Goal: Check status: Check status

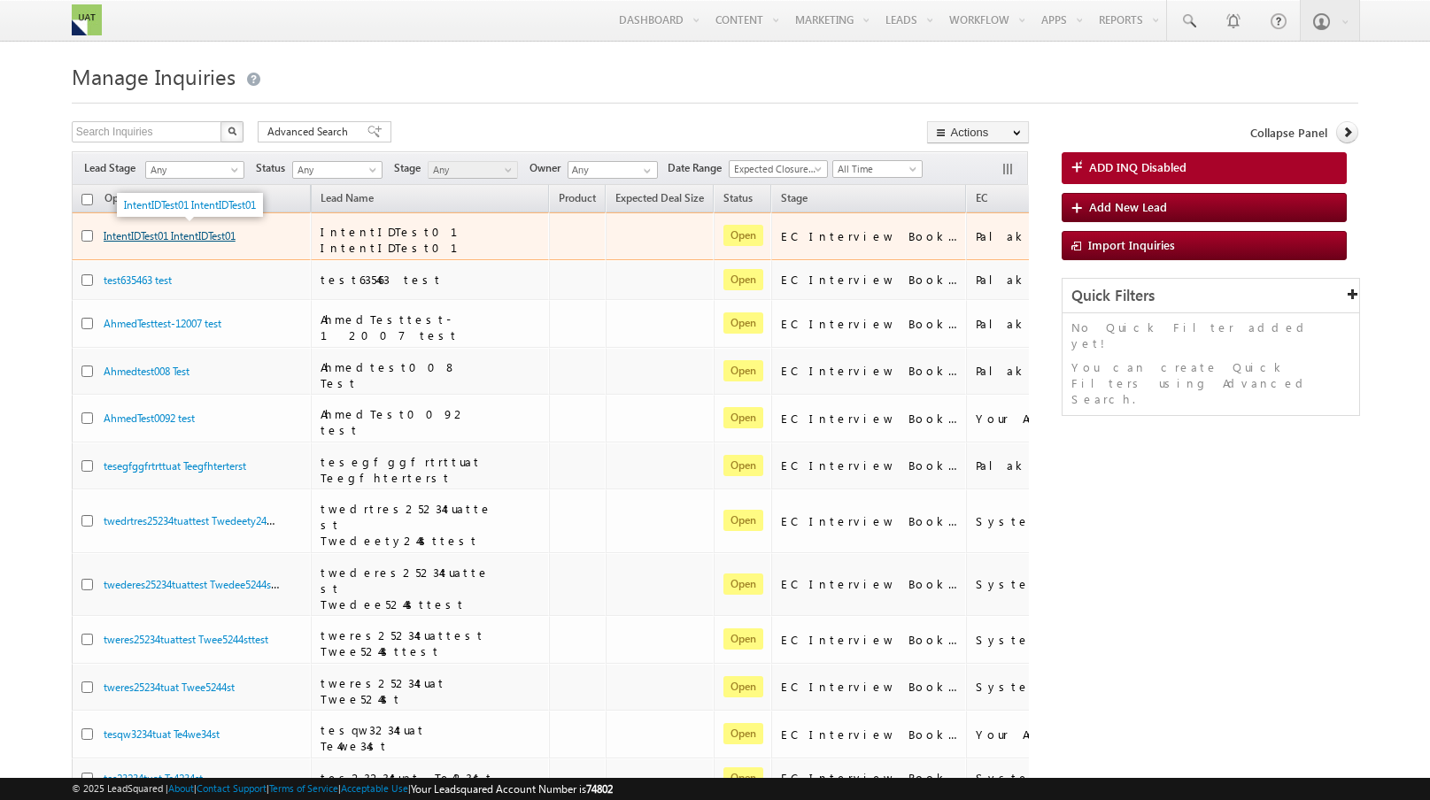
click at [235, 235] on link "IntentIDTest01 IntentIDTest01" at bounding box center [170, 235] width 132 height 13
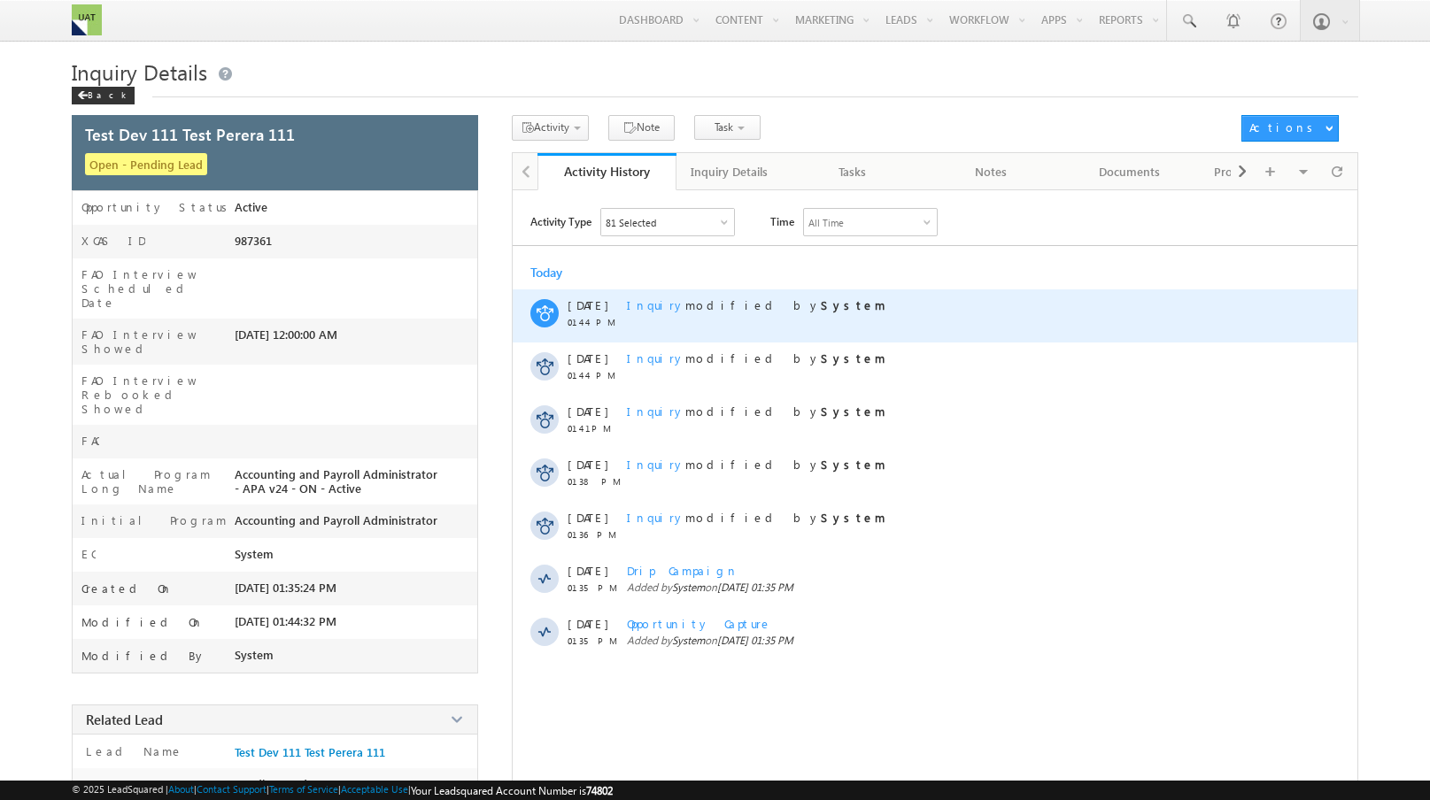
click at [652, 304] on span "Inquiry" at bounding box center [656, 304] width 58 height 15
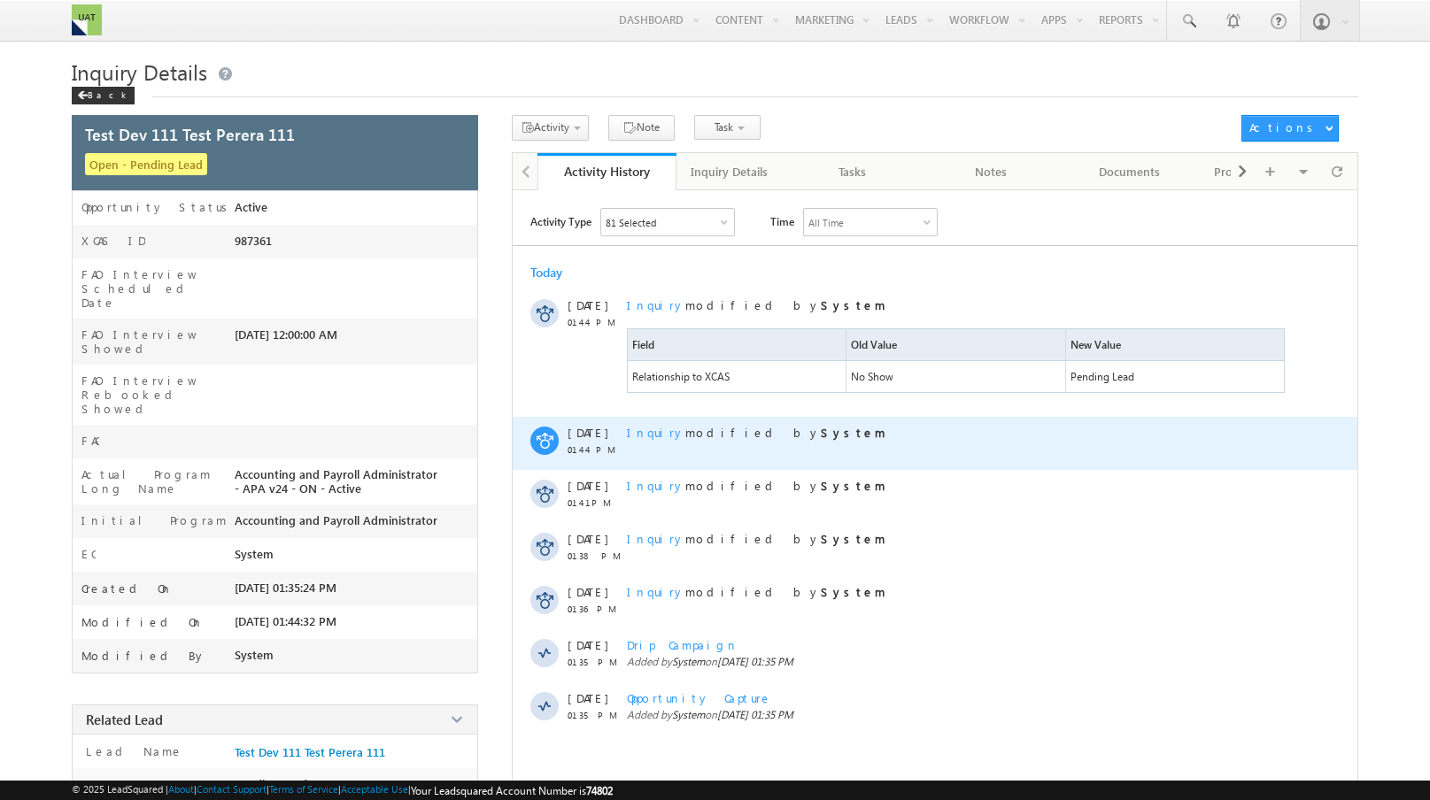
click at [633, 434] on span "Inquiry" at bounding box center [656, 432] width 58 height 15
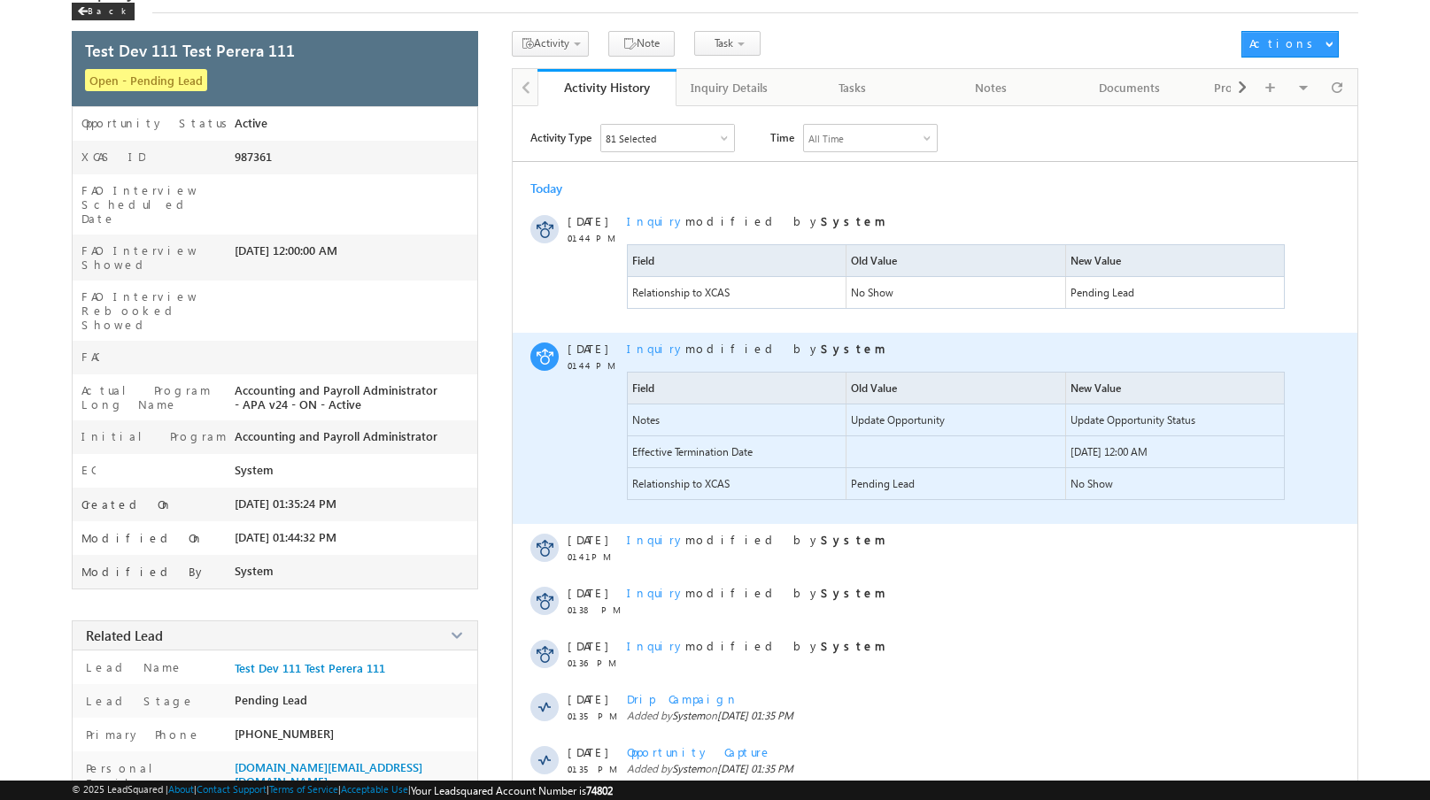
scroll to position [86, 0]
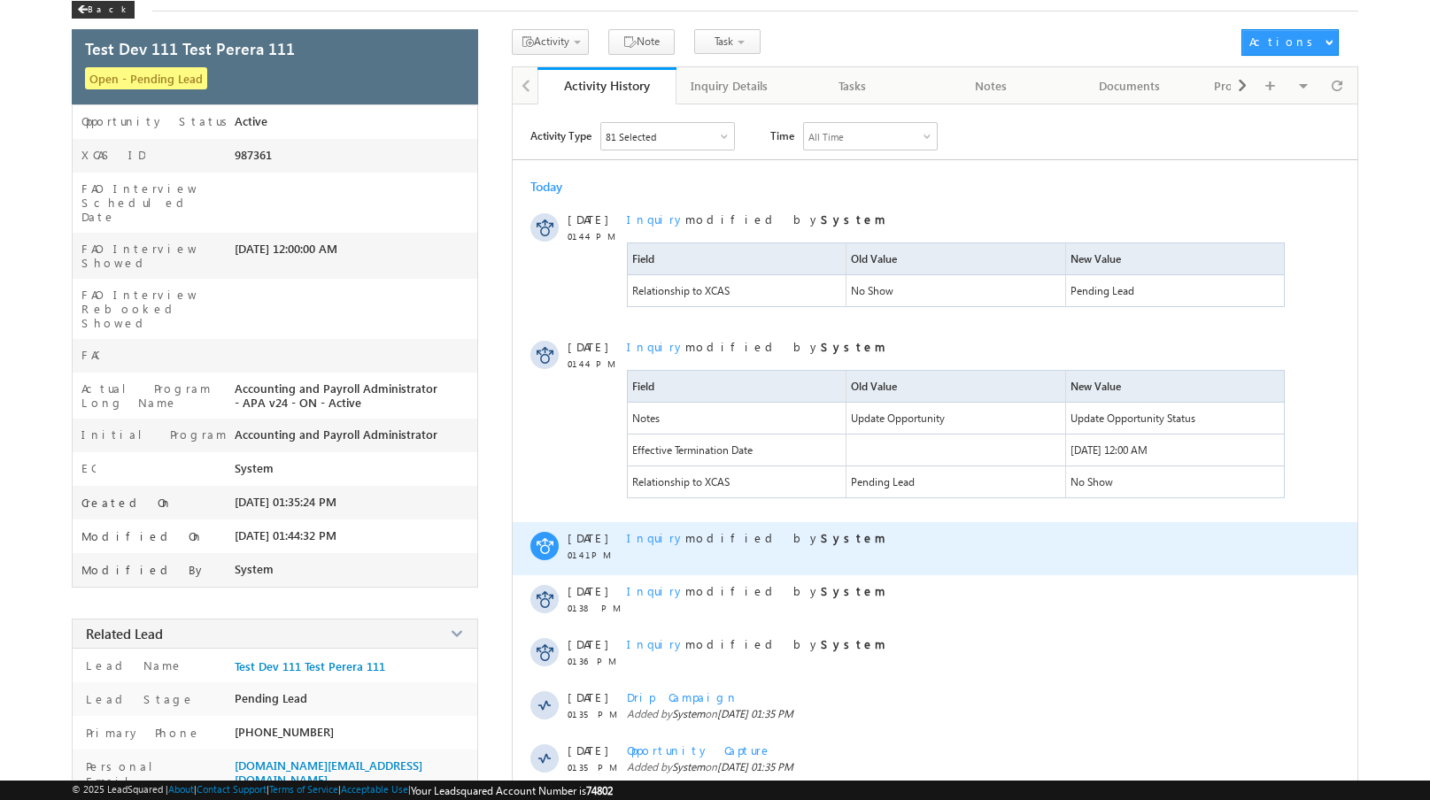
click at [645, 544] on span "Inquiry" at bounding box center [656, 537] width 58 height 15
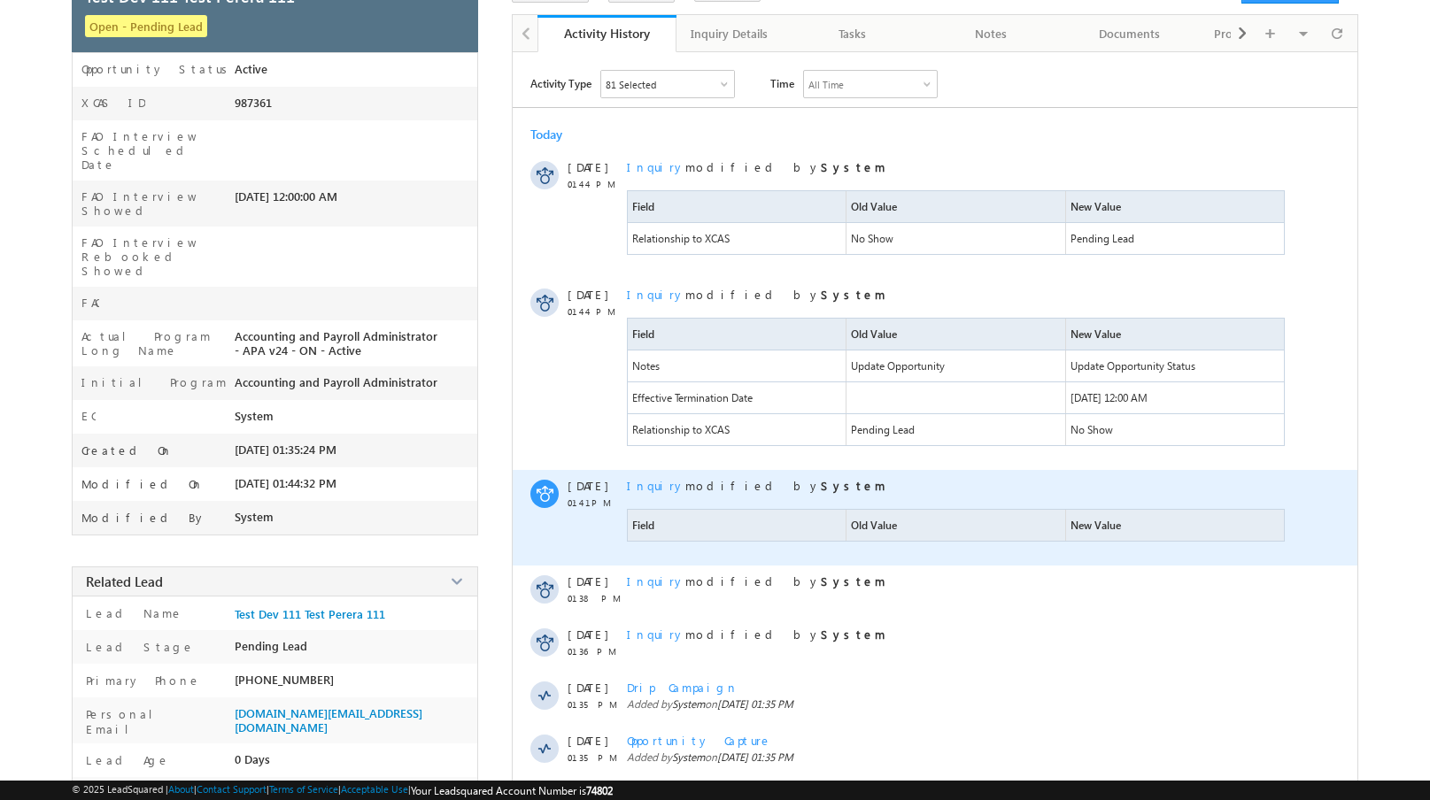
scroll to position [151, 0]
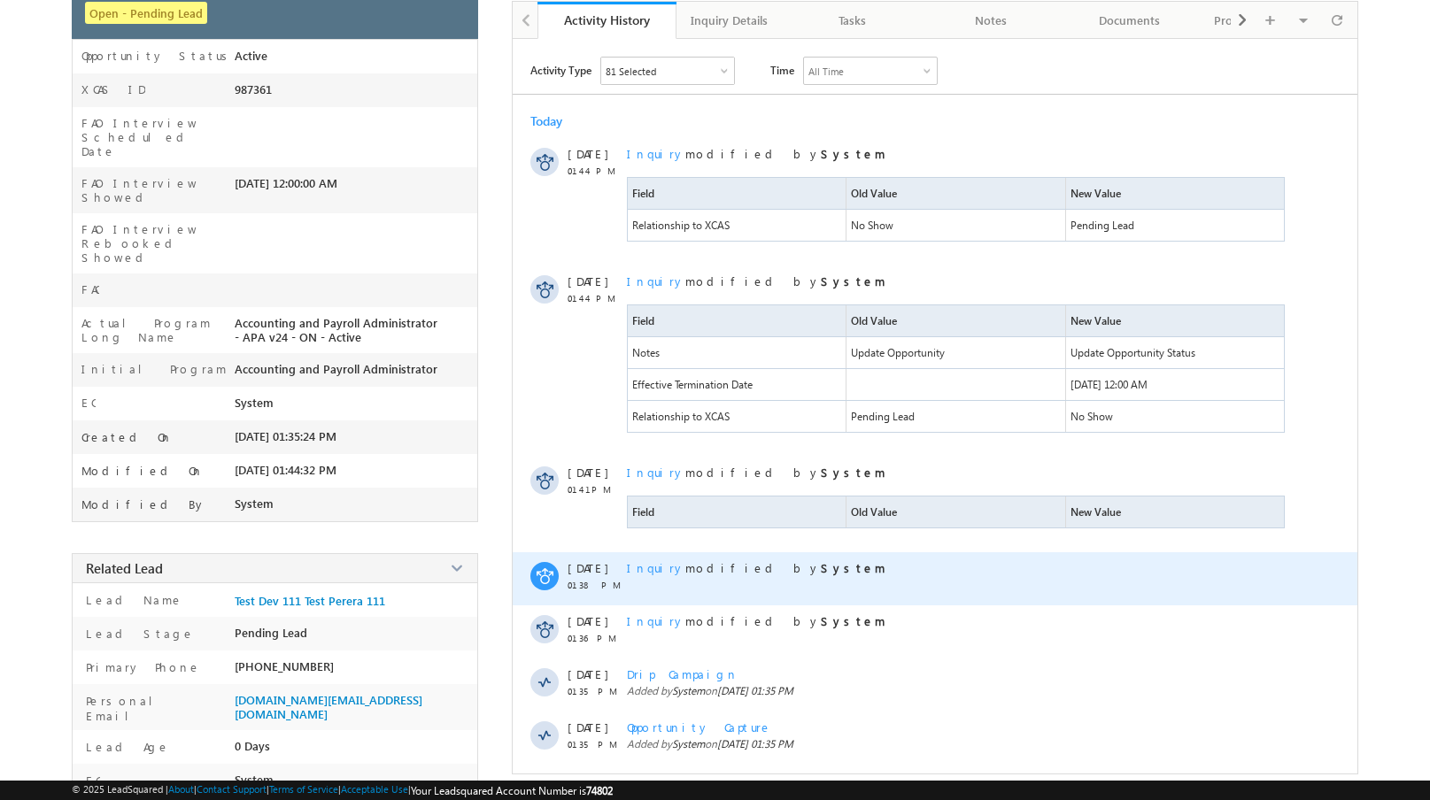
click at [651, 567] on span "Inquiry" at bounding box center [656, 567] width 58 height 15
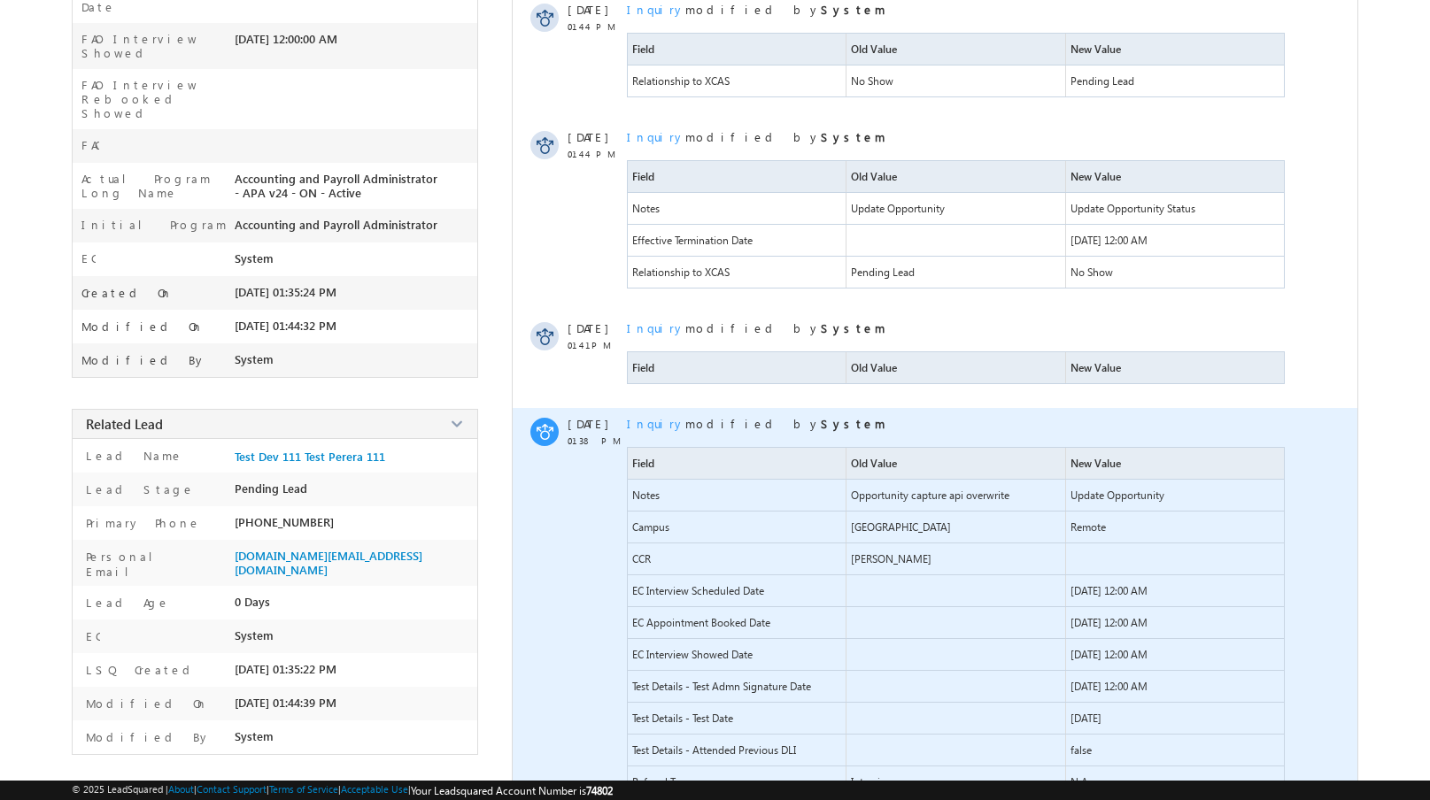
click at [656, 422] on span "Inquiry" at bounding box center [656, 423] width 58 height 15
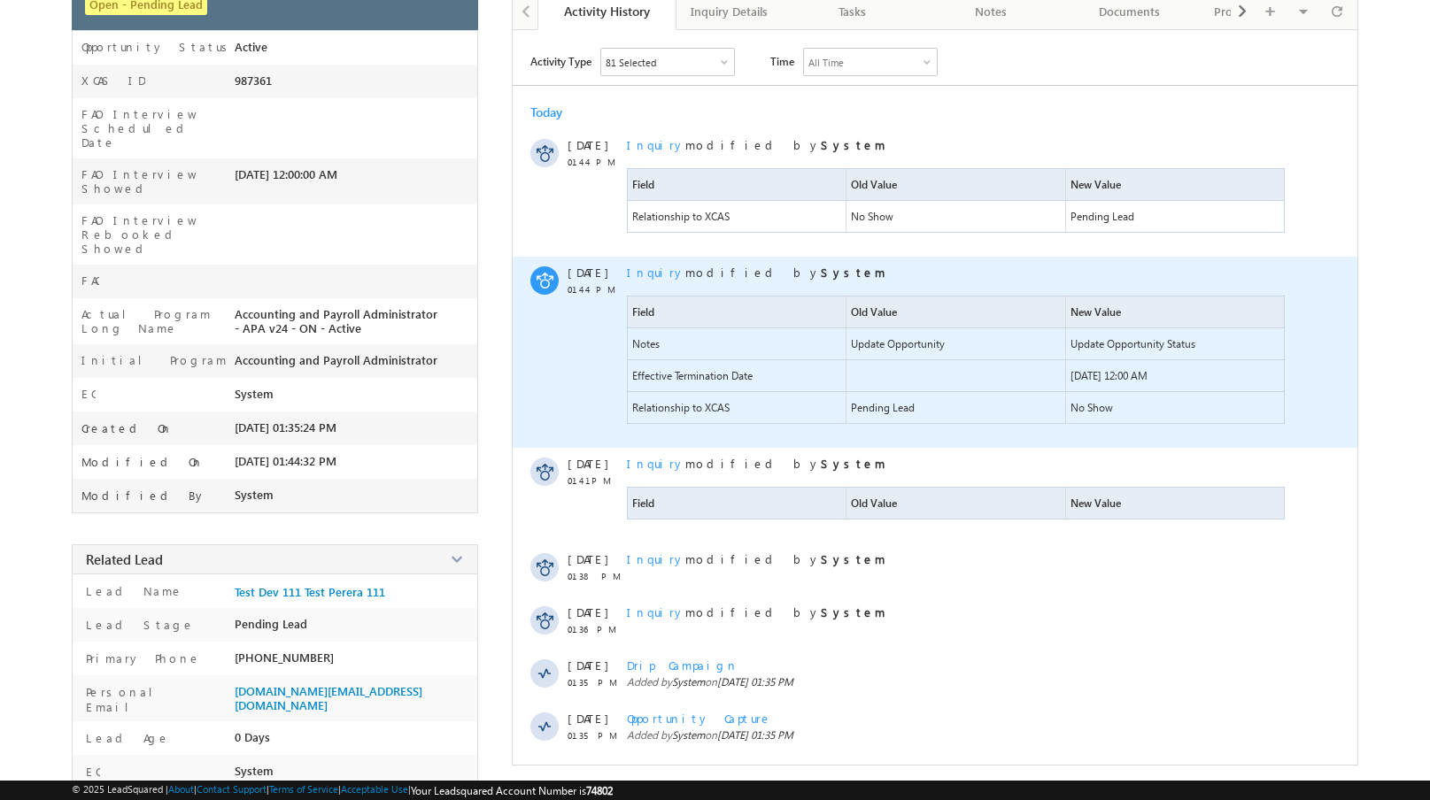
scroll to position [0, 0]
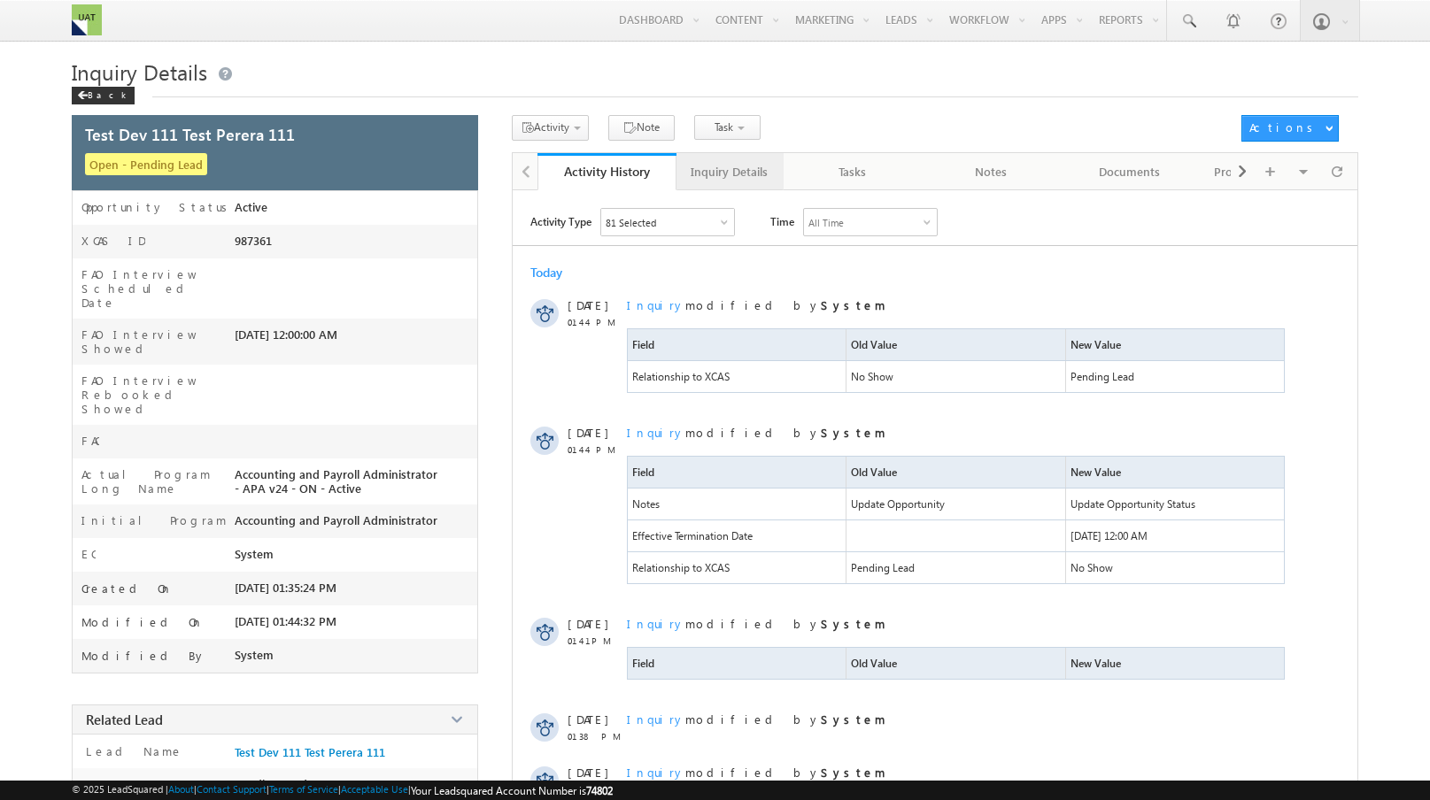
click at [719, 180] on div "Inquiry Details" at bounding box center [729, 171] width 77 height 21
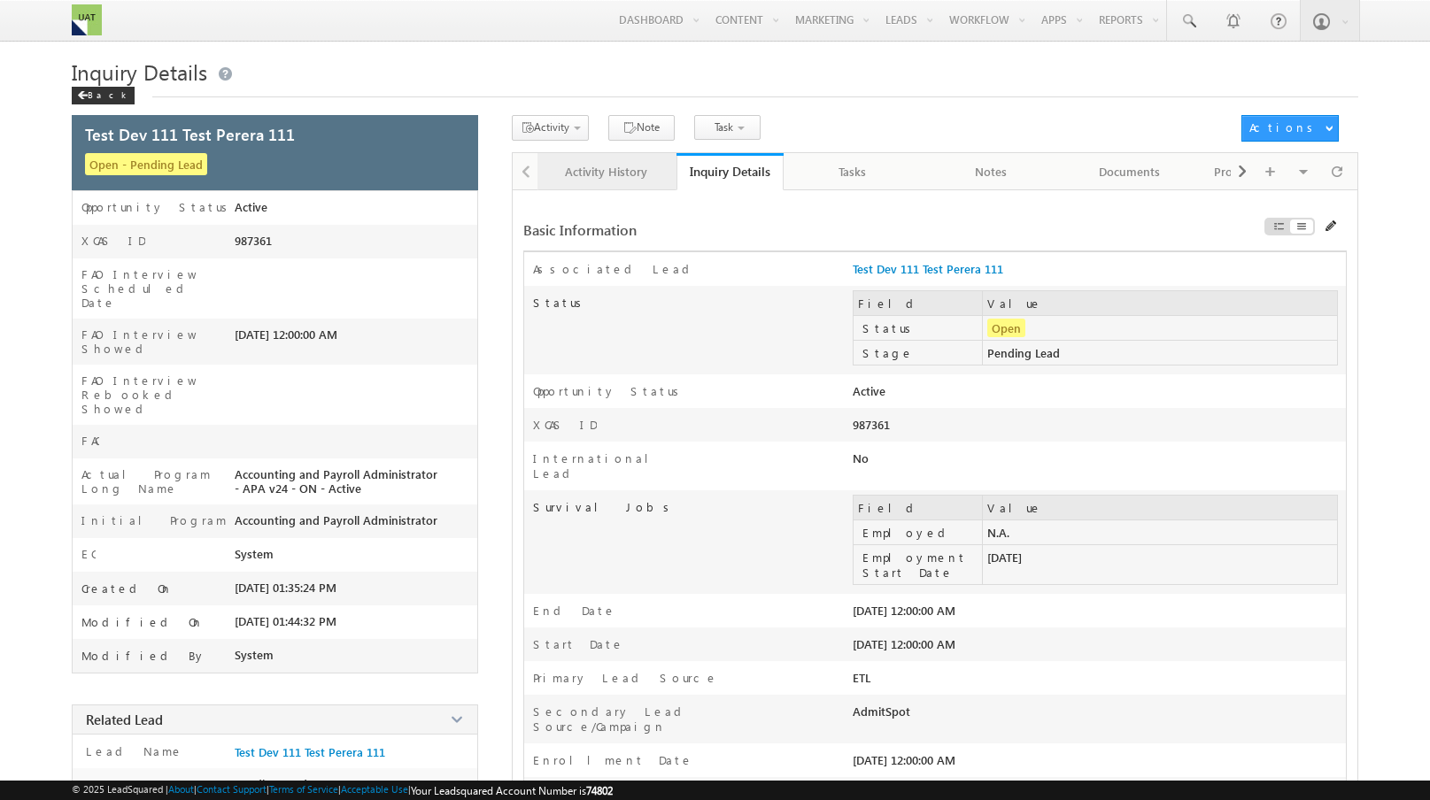
click at [614, 161] on link "Activity History" at bounding box center [606, 171] width 139 height 37
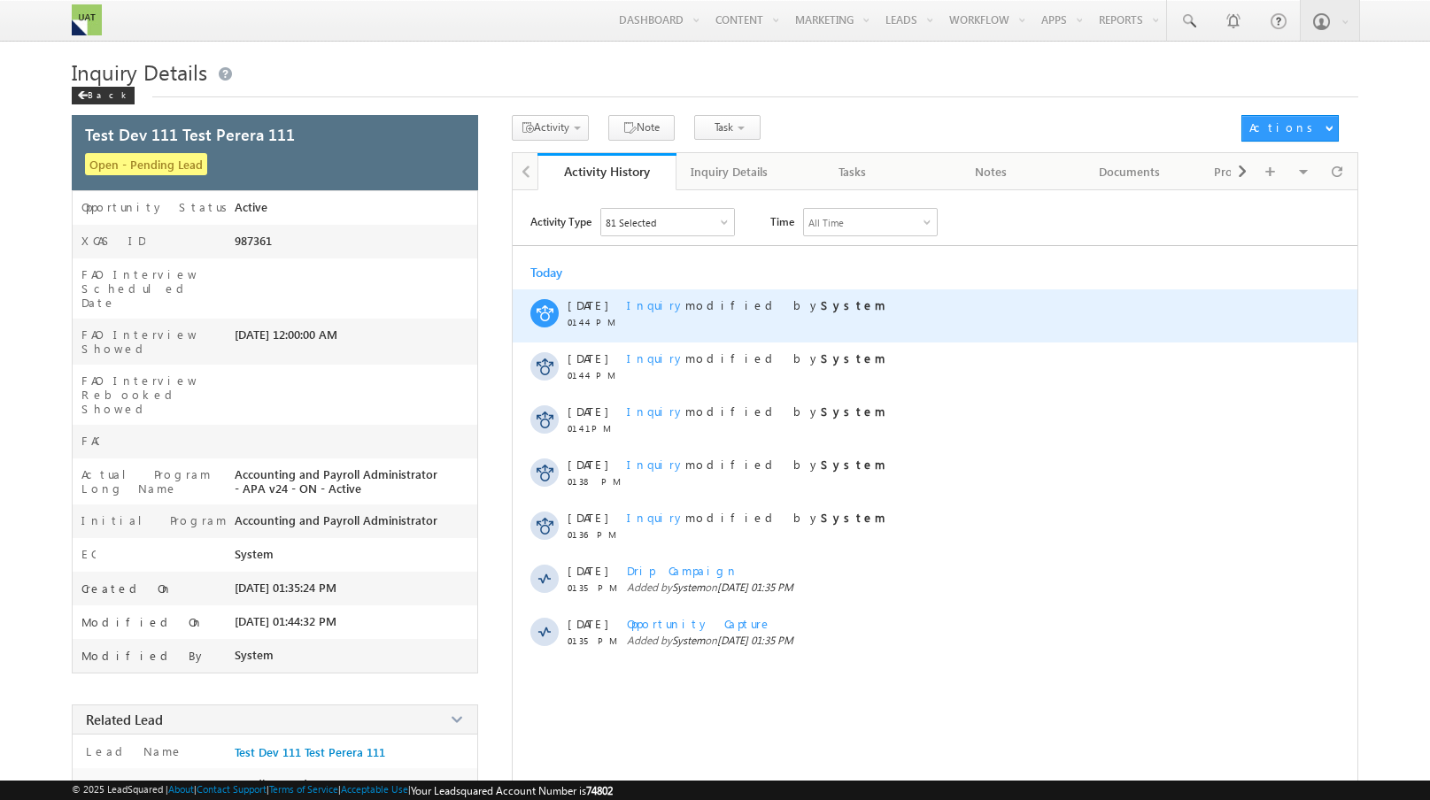
click at [649, 300] on span "Inquiry" at bounding box center [656, 304] width 58 height 15
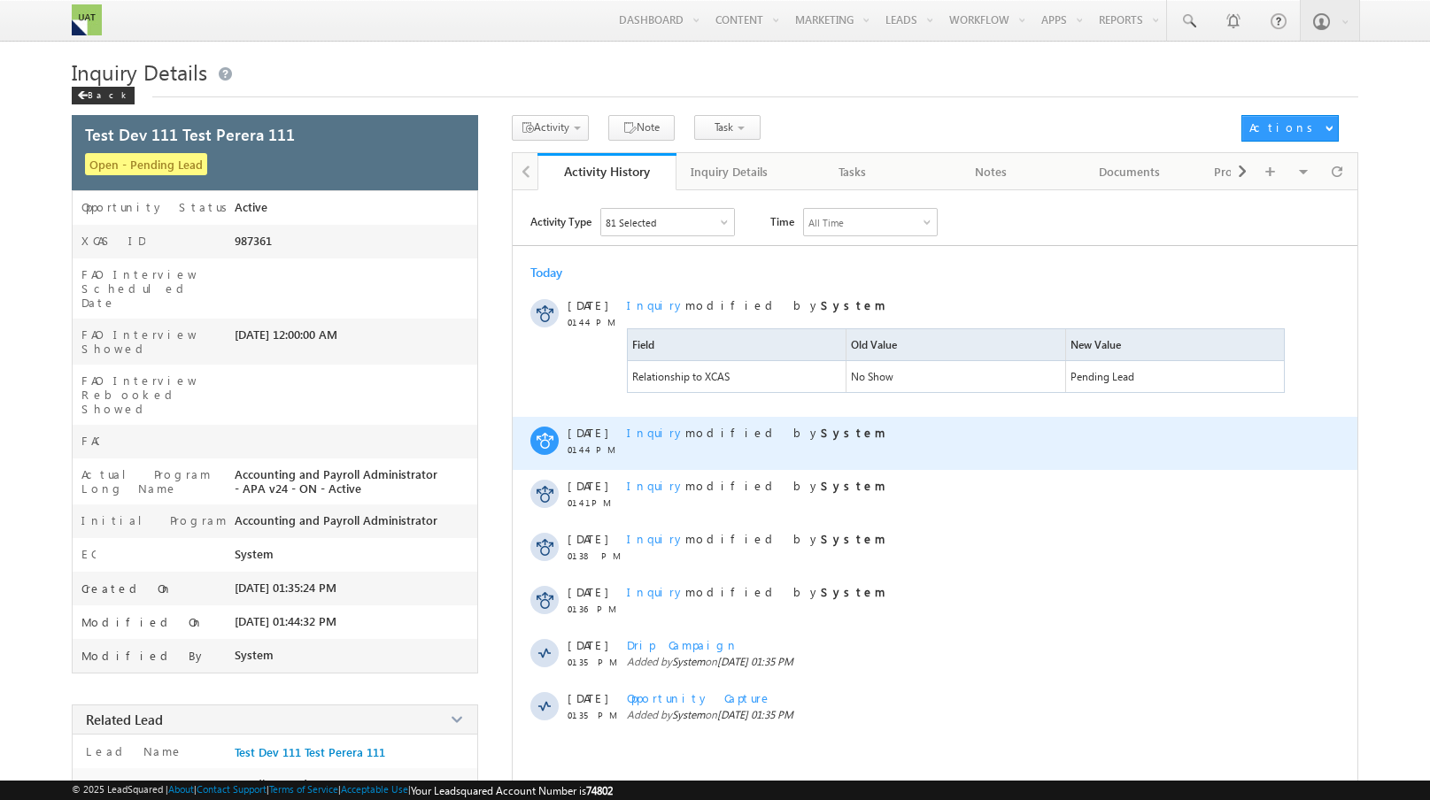
click at [637, 438] on span "Inquiry" at bounding box center [656, 432] width 58 height 15
